Goal: Navigation & Orientation: Go to known website

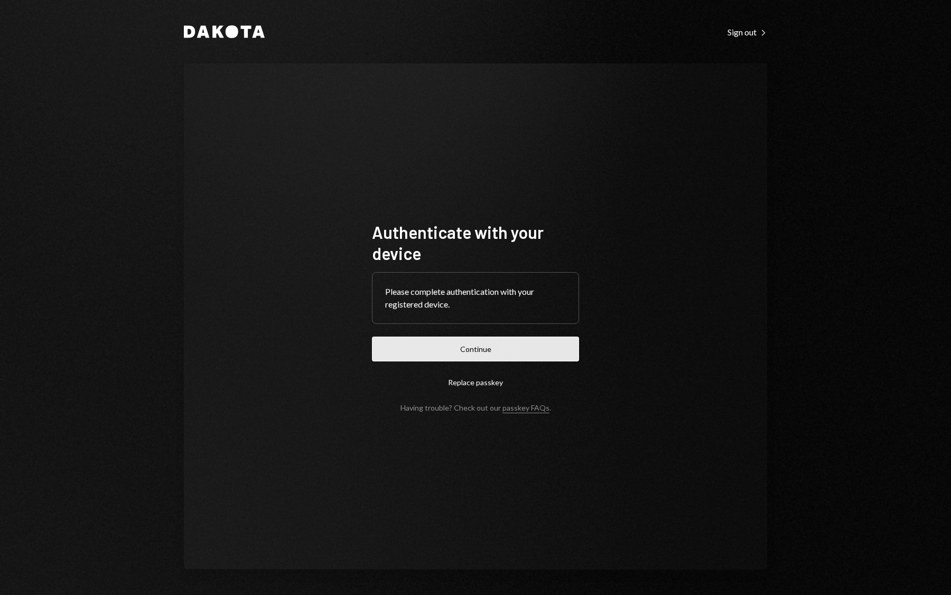
click at [523, 345] on button "Continue" at bounding box center [475, 348] width 207 height 25
